Goal: Transaction & Acquisition: Purchase product/service

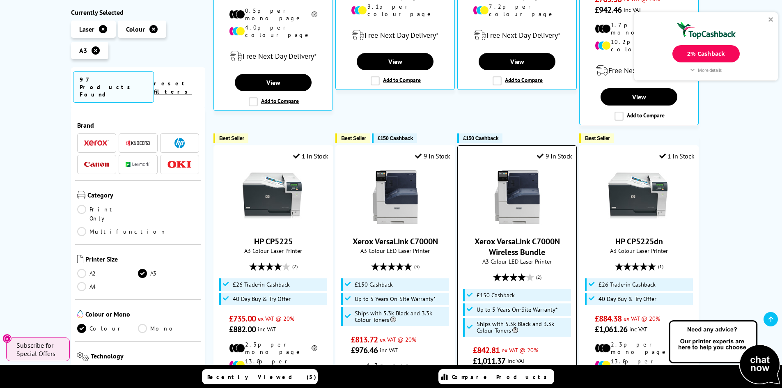
scroll to position [370, 0]
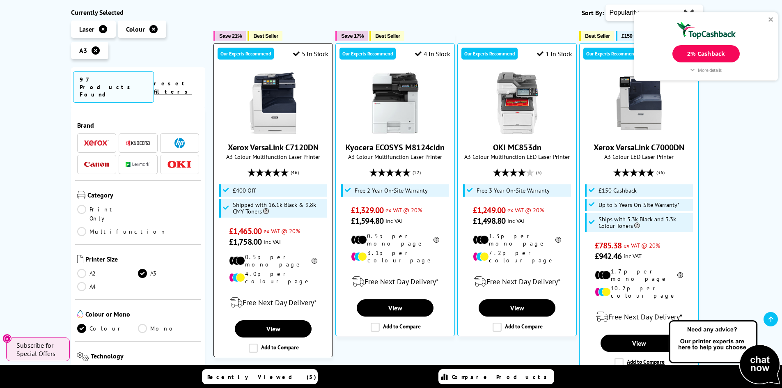
click at [301, 142] on link "Xerox VersaLink C7120DN" at bounding box center [273, 147] width 91 height 11
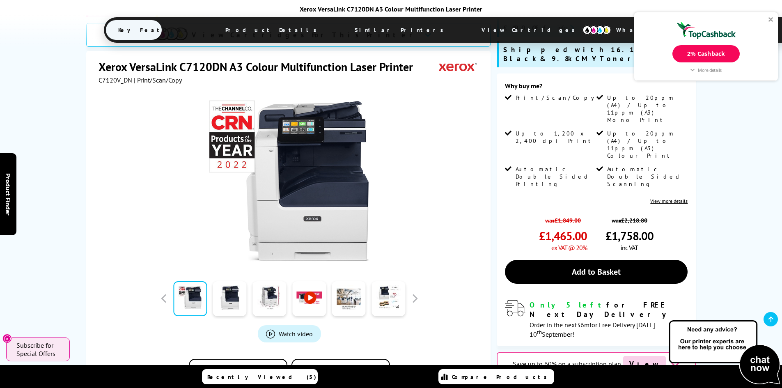
scroll to position [164, 0]
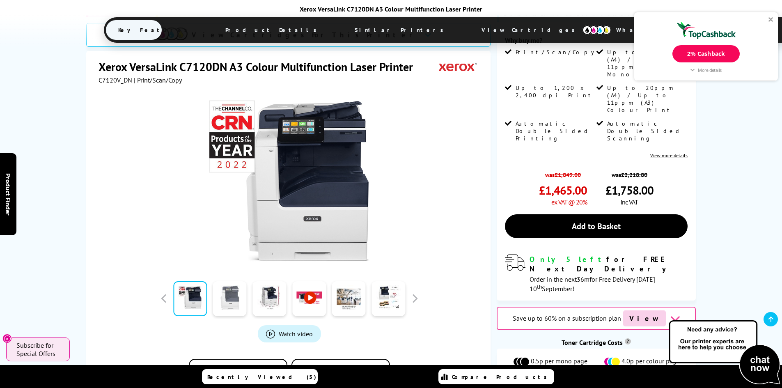
click at [238, 281] on link at bounding box center [230, 298] width 34 height 35
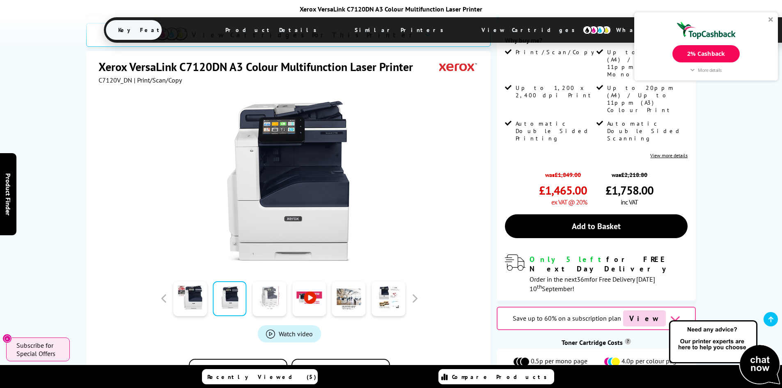
click at [265, 281] on link at bounding box center [269, 298] width 34 height 35
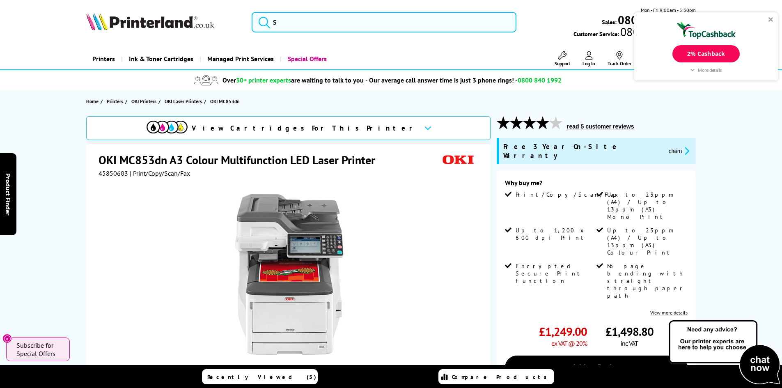
click at [589, 125] on button "read 5 customer reviews" at bounding box center [601, 126] width 72 height 7
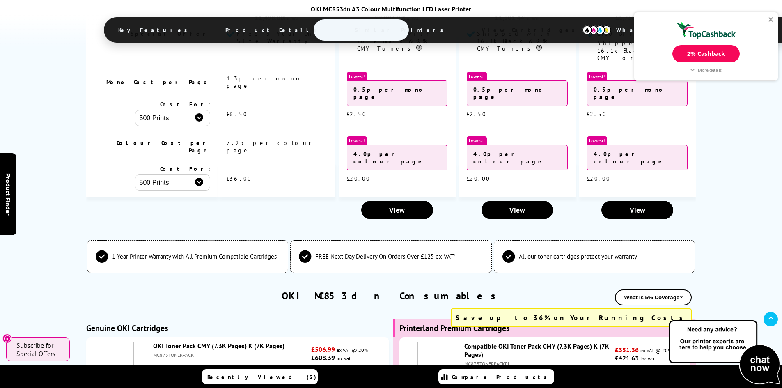
scroll to position [4902, 0]
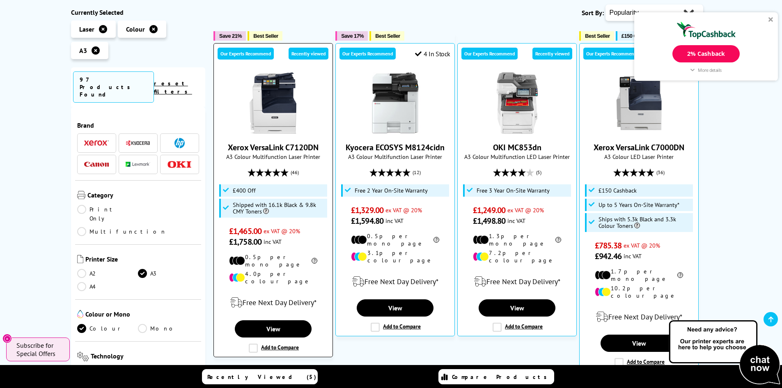
scroll to position [328, 0]
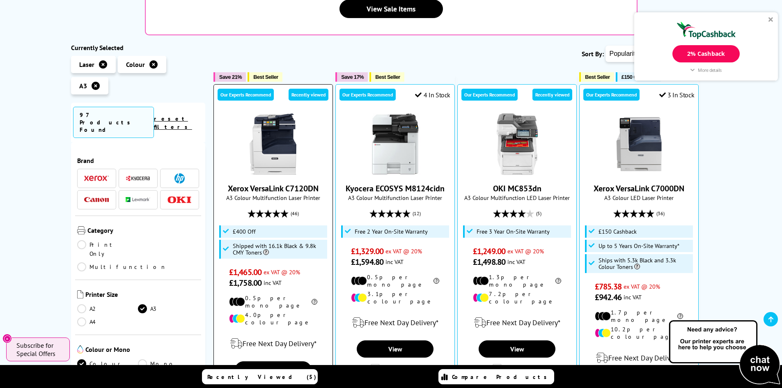
click at [284, 113] on img at bounding box center [274, 144] width 62 height 62
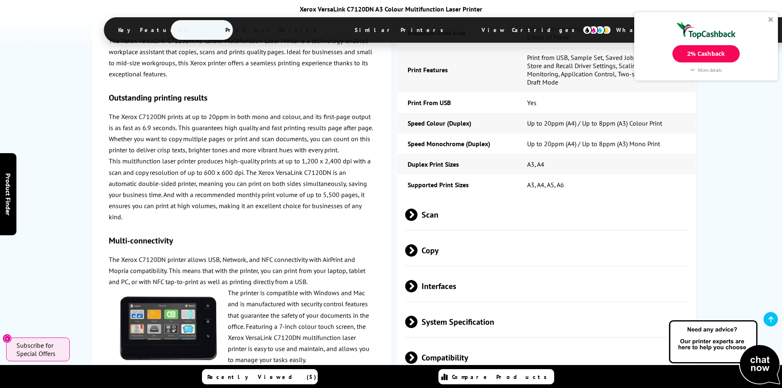
scroll to position [2094, 0]
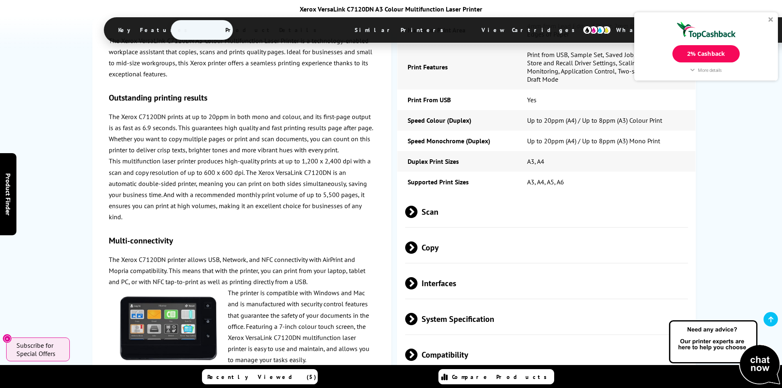
click at [434, 196] on span "Scan" at bounding box center [546, 211] width 283 height 31
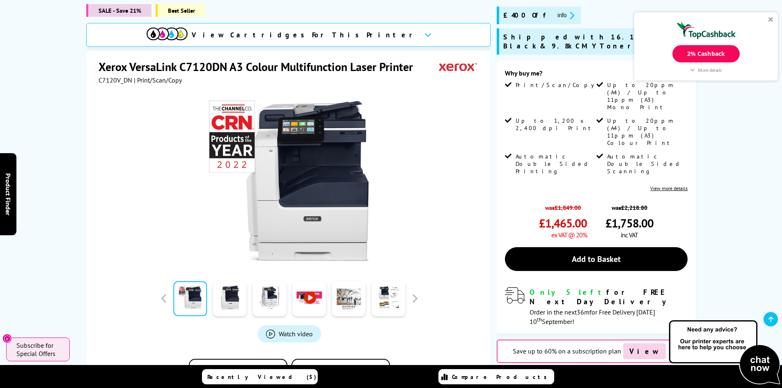
scroll to position [7, 0]
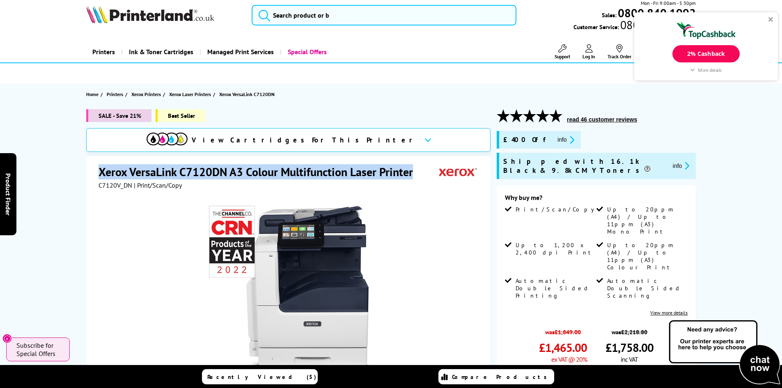
drag, startPoint x: 101, startPoint y: 172, endPoint x: 414, endPoint y: 175, distance: 313.3
click at [414, 175] on h1 "Xerox VersaLink C7120DN A3 Colour Multifunction Laser Printer" at bounding box center [260, 171] width 323 height 15
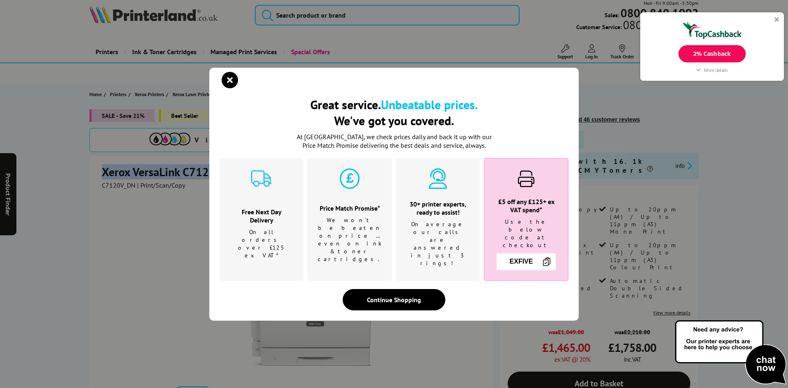
copy h1 "Xerox VersaLink C7120DN A3 Colour Multifunction Laser Printer"
click at [673, 151] on div "Great service. Unbeatable prices. We've got you covered. Great service. Unbeata…" at bounding box center [394, 194] width 788 height 388
click at [227, 88] on icon "close modal" at bounding box center [230, 80] width 16 height 16
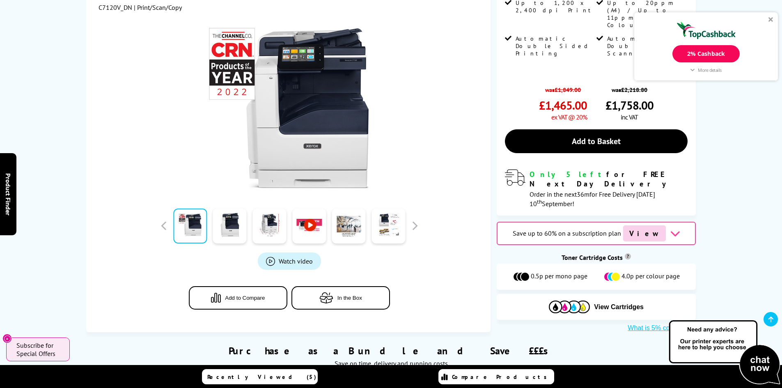
scroll to position [41, 0]
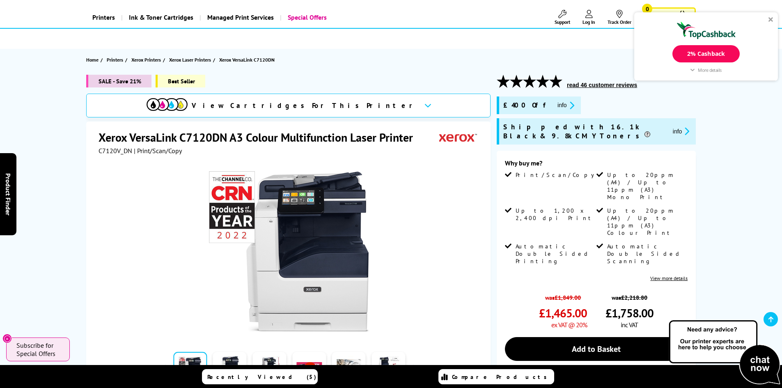
click at [669, 275] on link "View more details" at bounding box center [668, 278] width 37 height 6
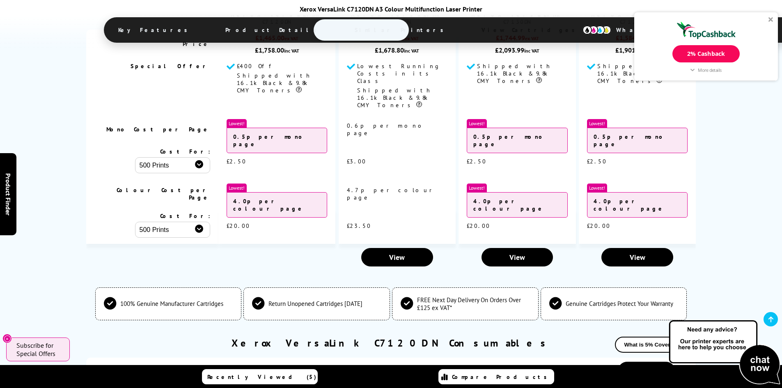
scroll to position [4773, 0]
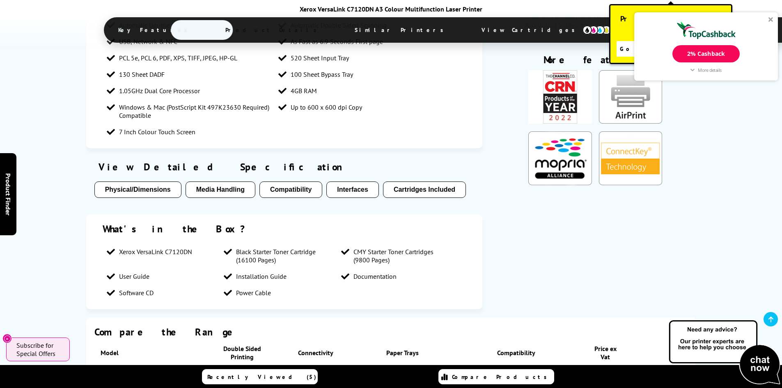
scroll to position [1437, 0]
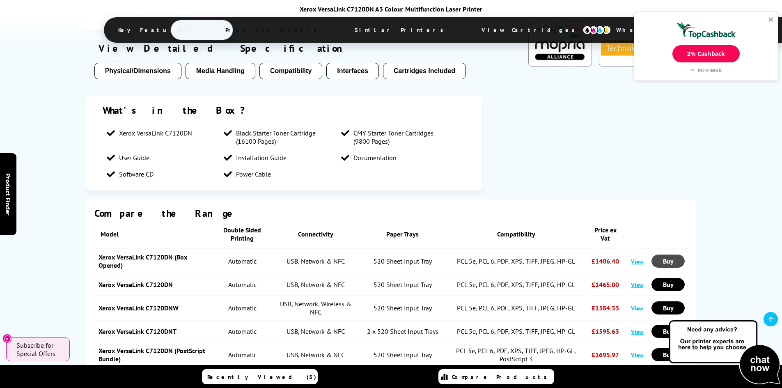
click at [674, 255] on link "Buy" at bounding box center [668, 261] width 33 height 13
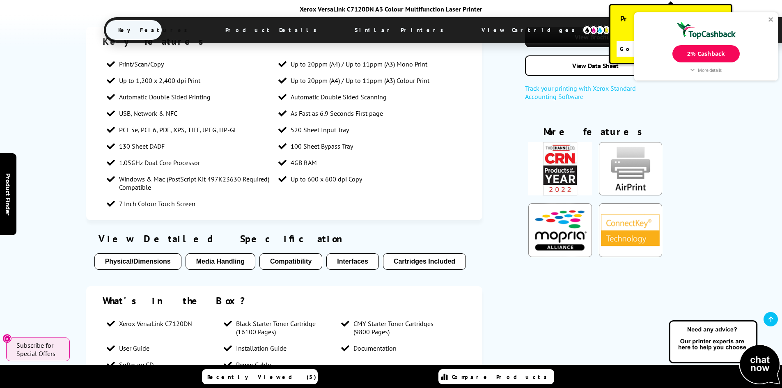
scroll to position [1150, 0]
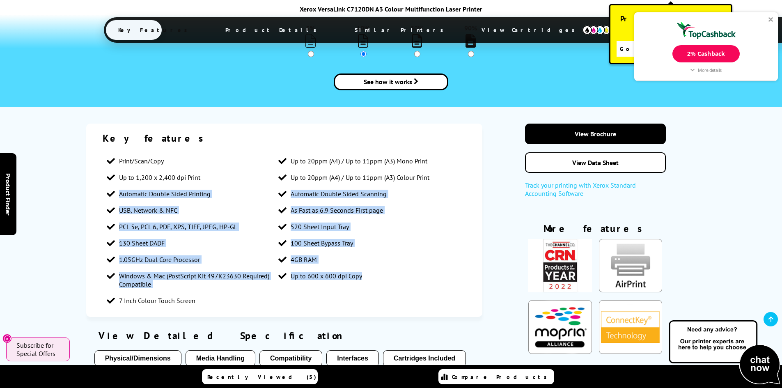
drag, startPoint x: 418, startPoint y: 257, endPoint x: 87, endPoint y: 138, distance: 351.5
click at [87, 138] on div "Key features Print/Scan/Copy Up to 20ppm (A4) / Up to 11ppm (A3) Mono Print Up …" at bounding box center [284, 220] width 397 height 193
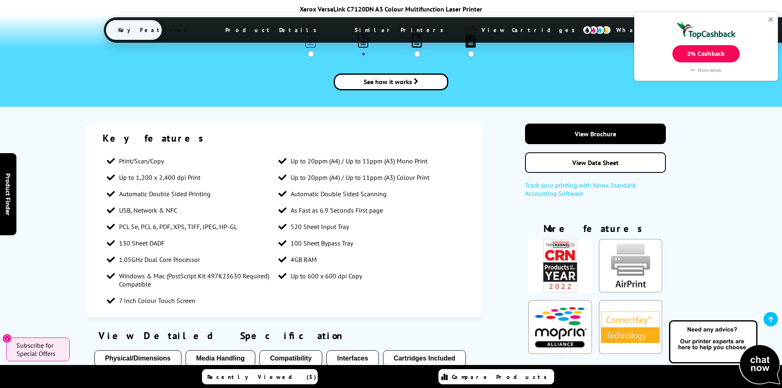
drag, startPoint x: 131, startPoint y: 99, endPoint x: 119, endPoint y: 106, distance: 13.1
click at [129, 157] on span "Print/Scan/Copy" at bounding box center [141, 161] width 45 height 8
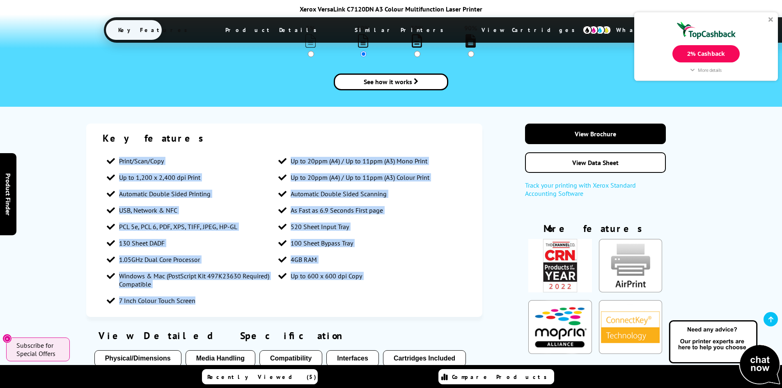
drag, startPoint x: 119, startPoint y: 105, endPoint x: 287, endPoint y: 243, distance: 217.6
click at [287, 243] on ul "Print/Scan/Copy Up to 20ppm (A4) / Up to 11ppm (A3) Mono Print Up to 1,200 x 2,…" at bounding box center [285, 231] width 364 height 156
copy ul "Print/Scan/Copy Up to 20ppm (A4) / Up to 11ppm (A3) Mono Print Up to 1,200 x 2,…"
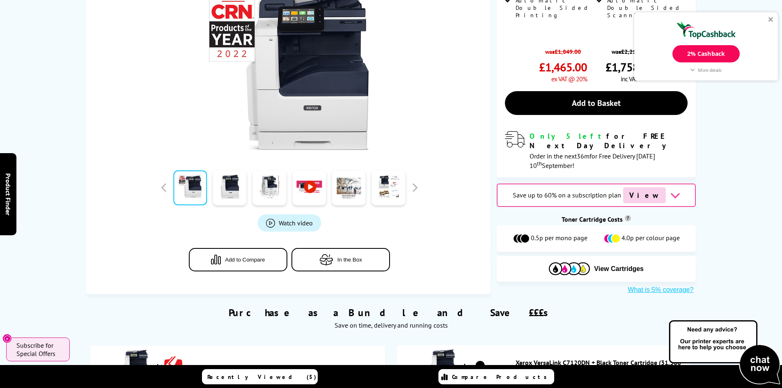
scroll to position [0, 0]
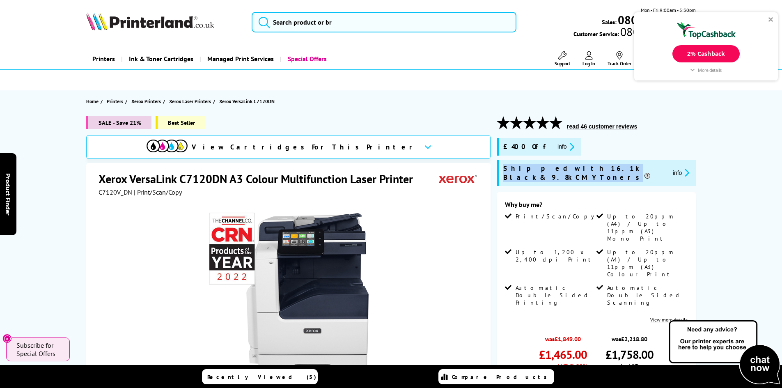
drag, startPoint x: 501, startPoint y: 169, endPoint x: 647, endPoint y: 169, distance: 145.8
click at [647, 169] on div "Shipped with 16.1k Black & 9.8k CMY Toners info" at bounding box center [596, 173] width 199 height 26
copy div "Shipped with 16.1k Black & 9.8k CMY Toners"
click at [773, 19] on div at bounding box center [771, 19] width 5 height 5
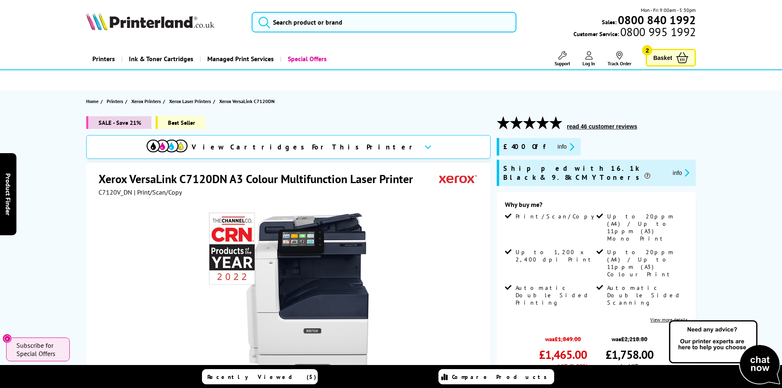
click at [677, 56] on icon at bounding box center [682, 57] width 12 height 11
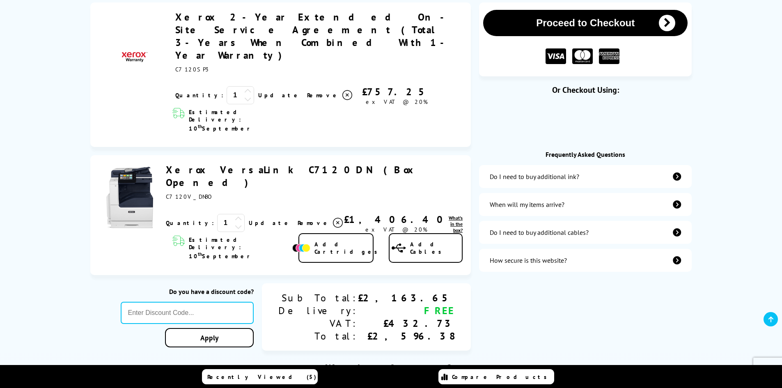
scroll to position [123, 0]
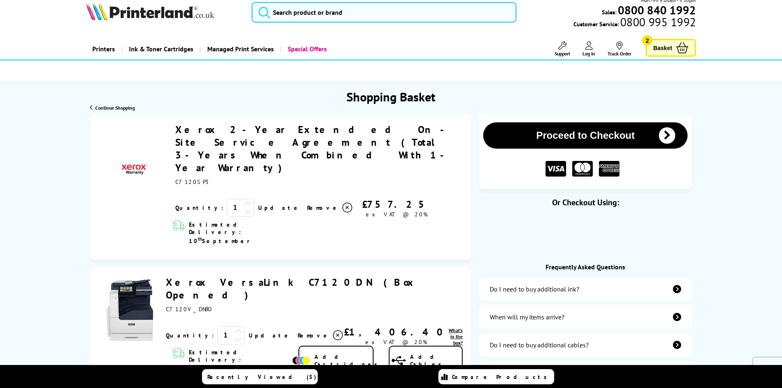
scroll to position [0, 0]
